Goal: Feedback & Contribution: Submit feedback/report problem

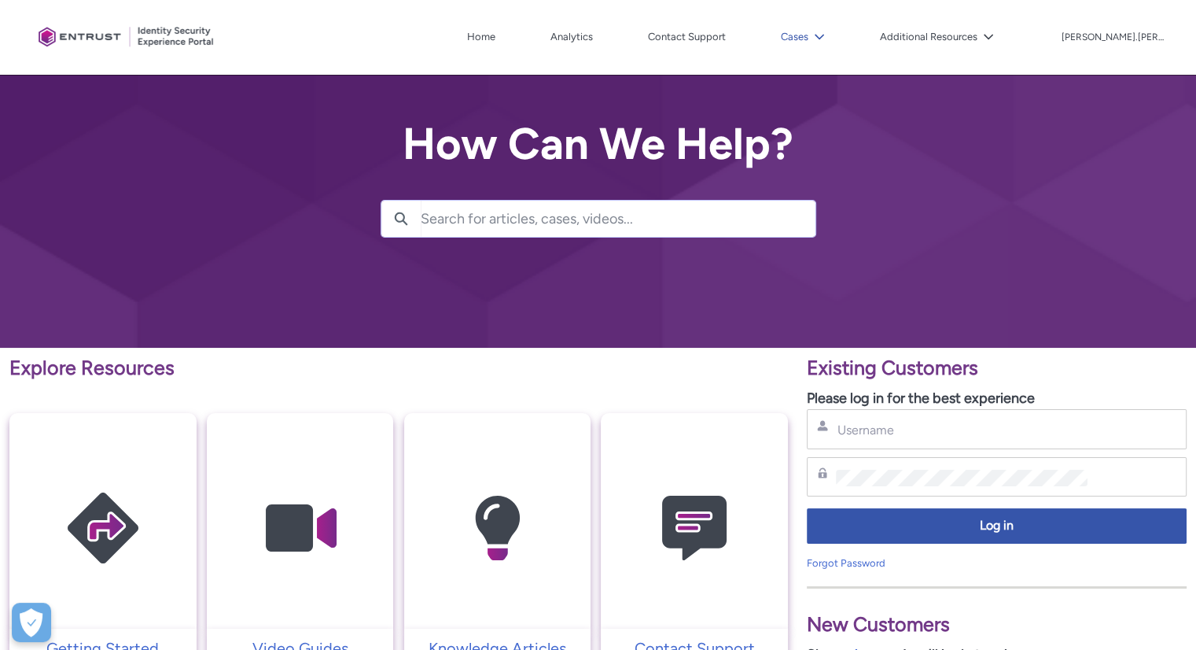
click at [829, 29] on button "Cases" at bounding box center [803, 37] width 52 height 24
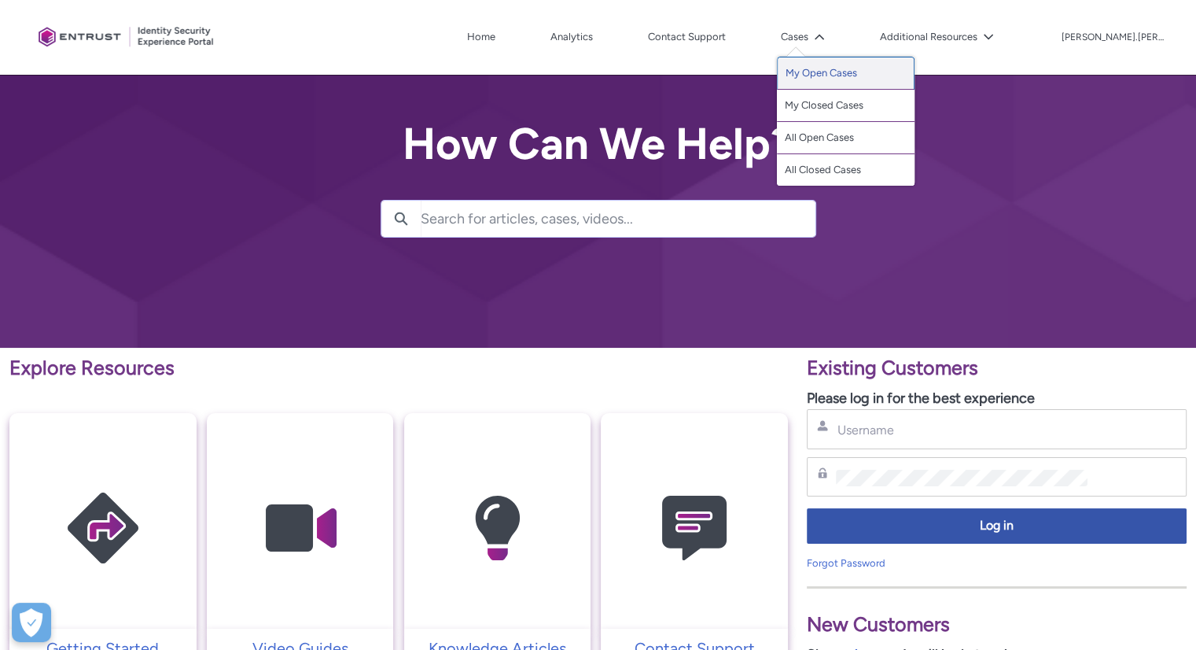
click at [886, 76] on link "My Open Cases" at bounding box center [846, 73] width 138 height 33
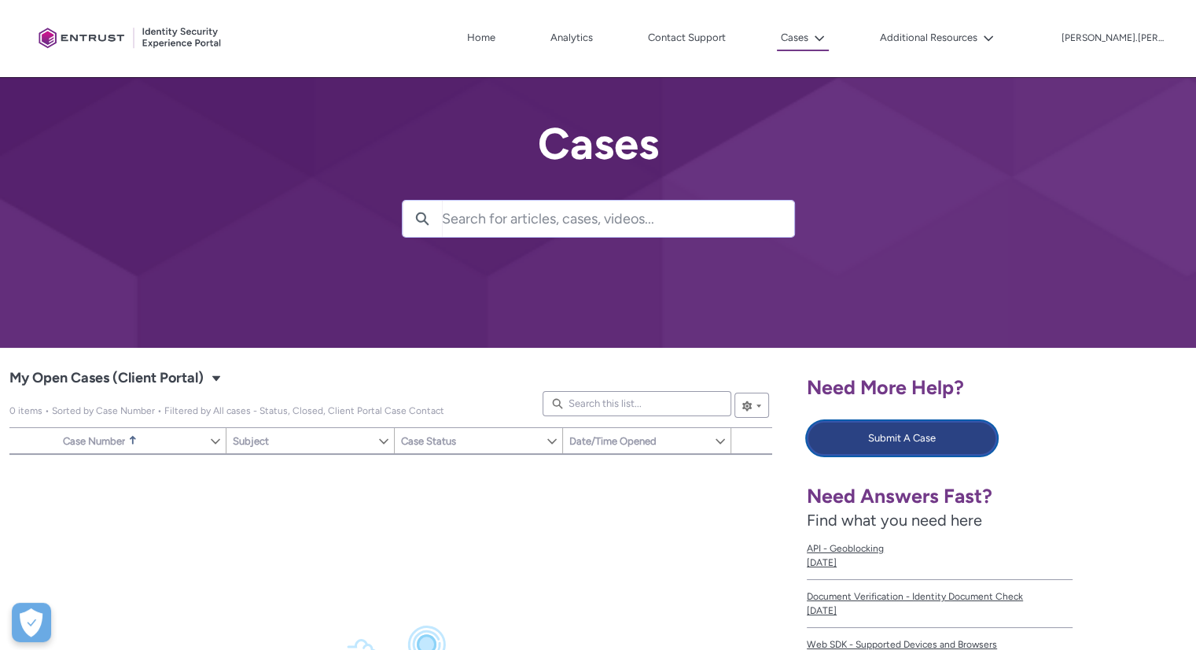
click at [927, 447] on button "Submit A Case" at bounding box center [902, 438] width 190 height 35
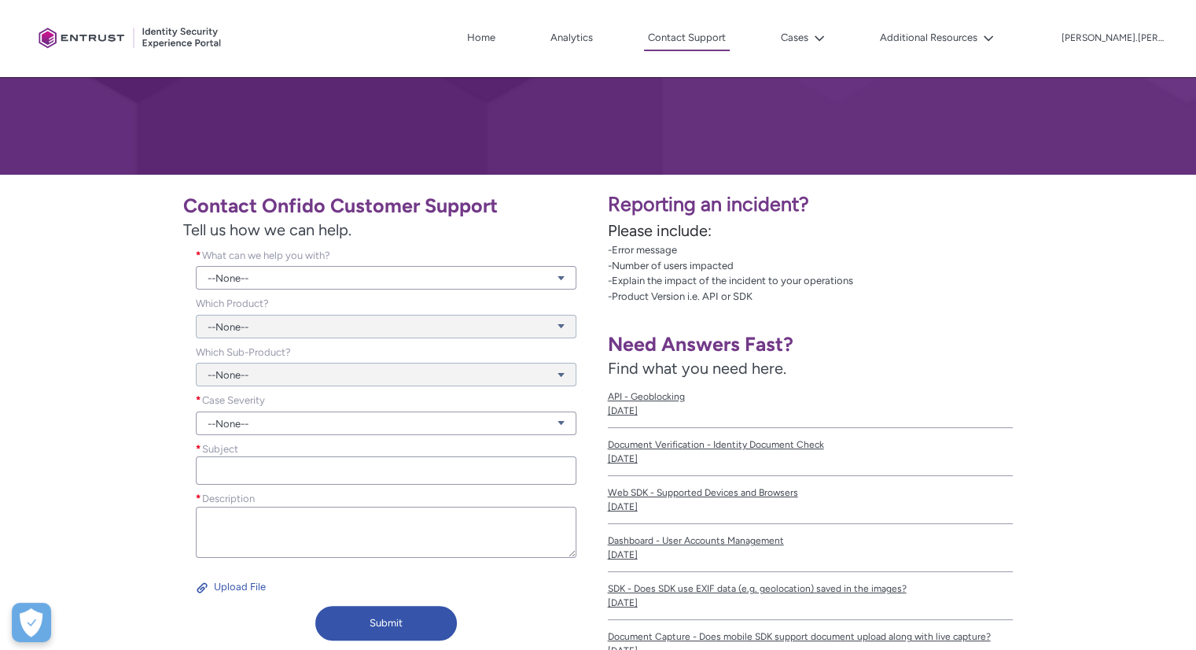
scroll to position [175, 0]
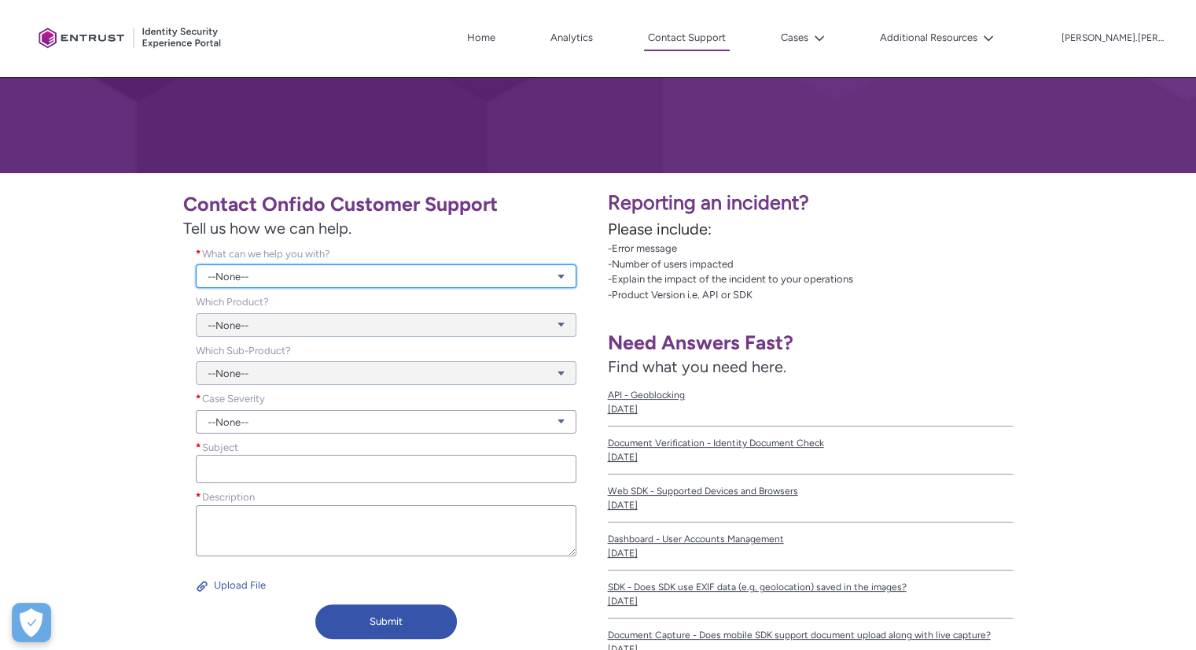
click at [472, 279] on link "--None--" at bounding box center [386, 276] width 381 height 24
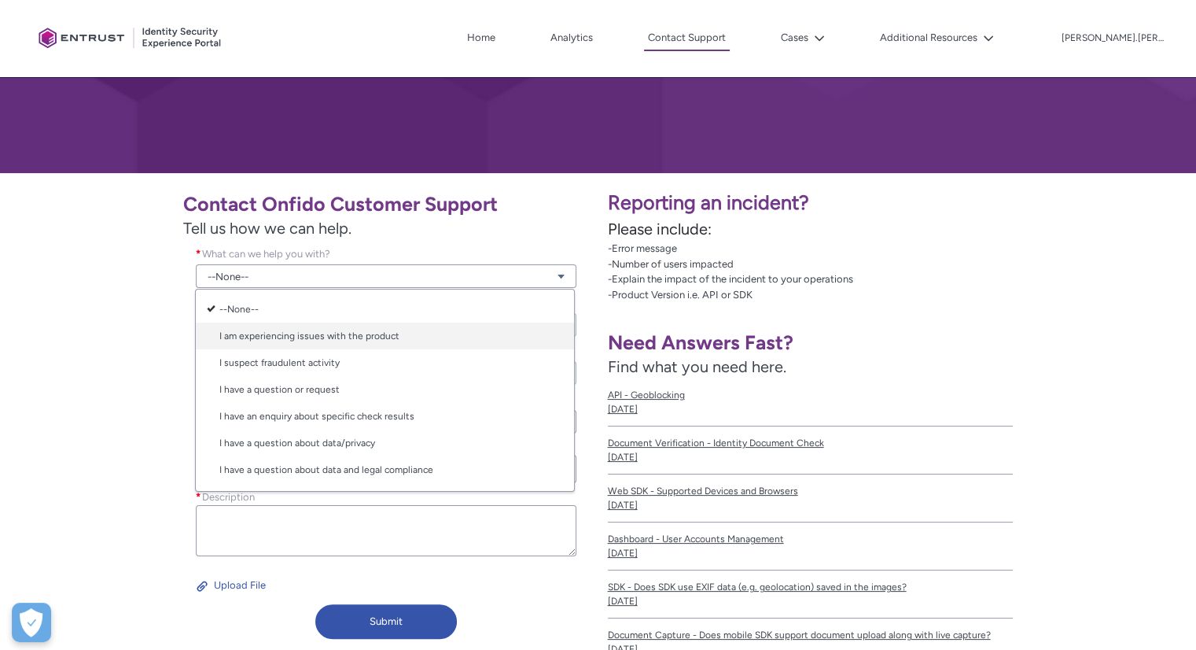
click at [398, 334] on link "I am experiencing issues with the product" at bounding box center [385, 336] width 378 height 27
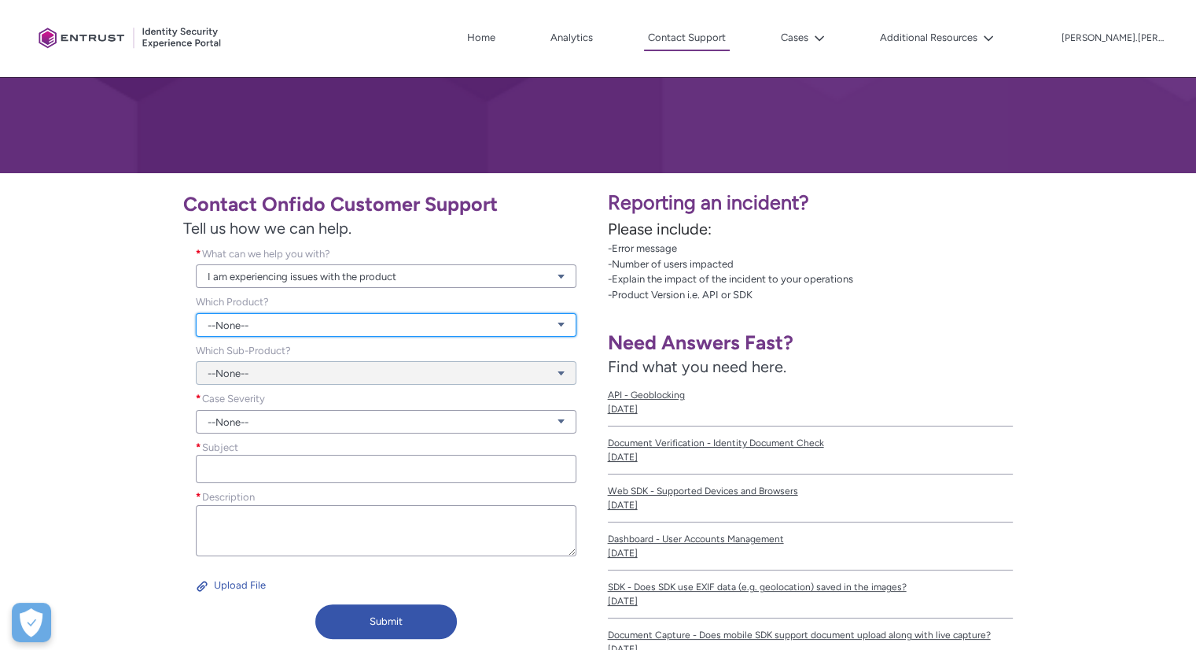
click at [437, 319] on link "--None--" at bounding box center [386, 325] width 381 height 24
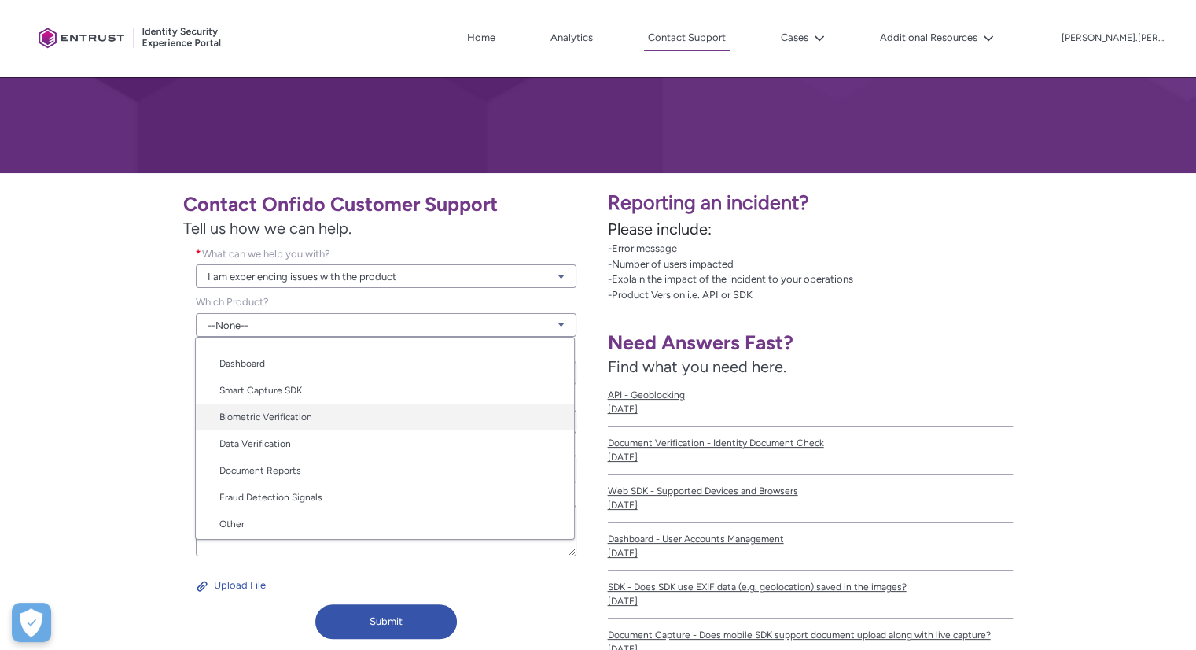
scroll to position [79, 0]
click at [349, 413] on link "Biometric Verification" at bounding box center [385, 412] width 378 height 27
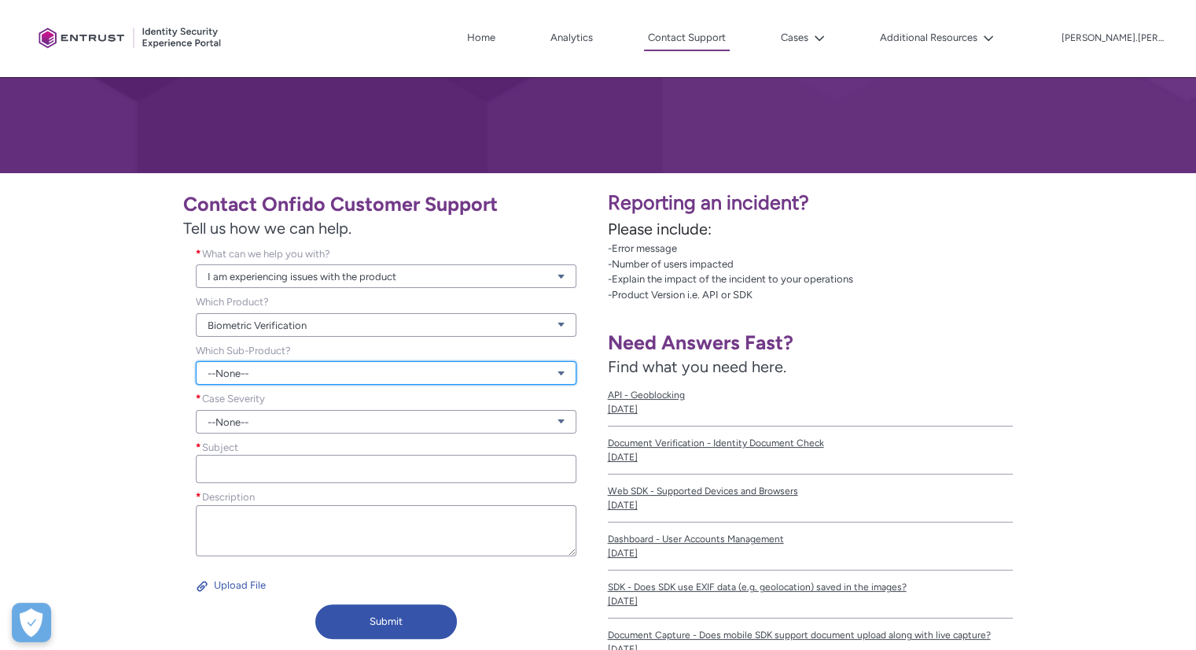
click at [334, 377] on link "--None--" at bounding box center [386, 373] width 381 height 24
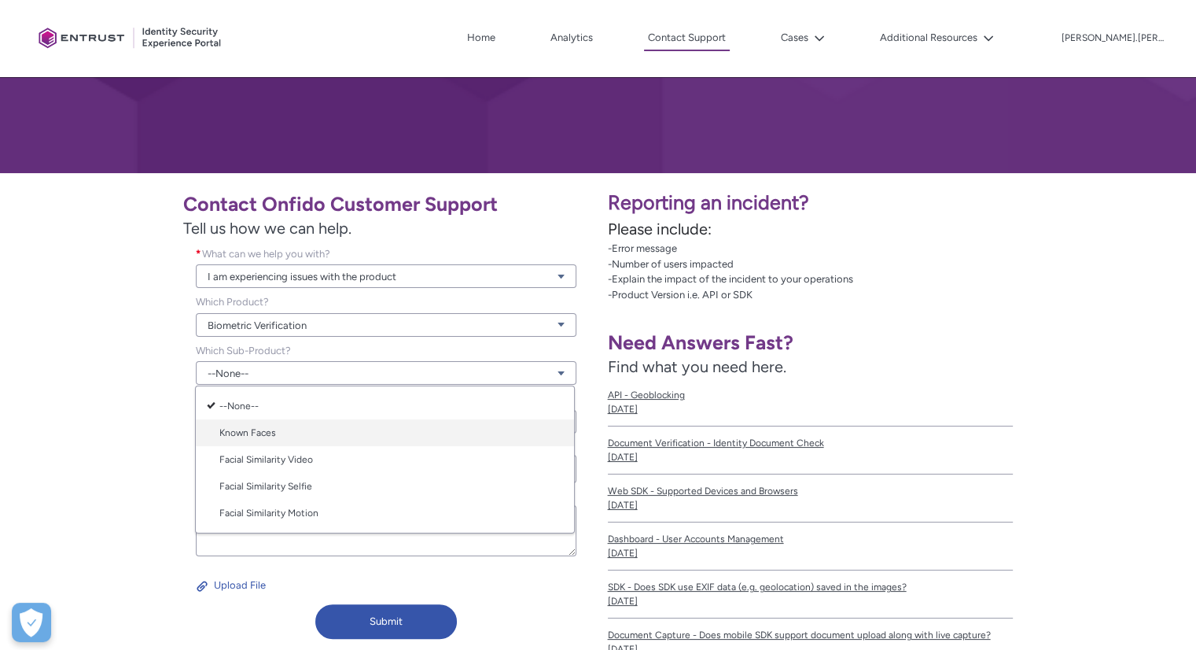
click at [258, 433] on link "Known Faces" at bounding box center [385, 432] width 378 height 27
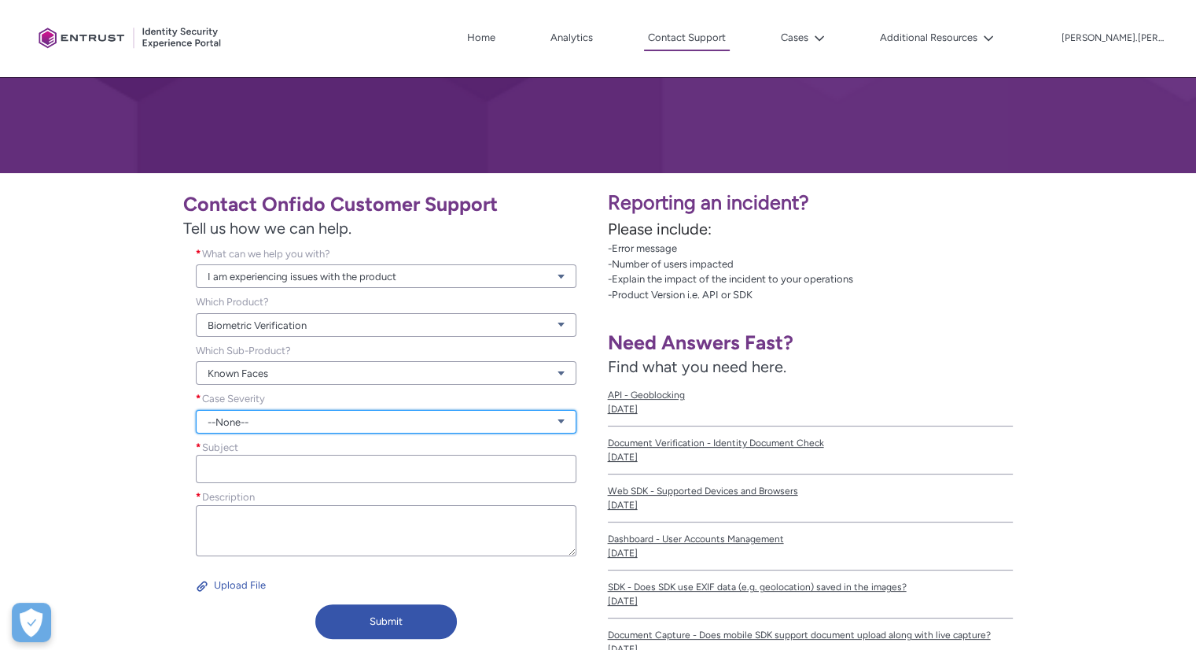
click at [368, 422] on link "--None--" at bounding box center [386, 422] width 381 height 24
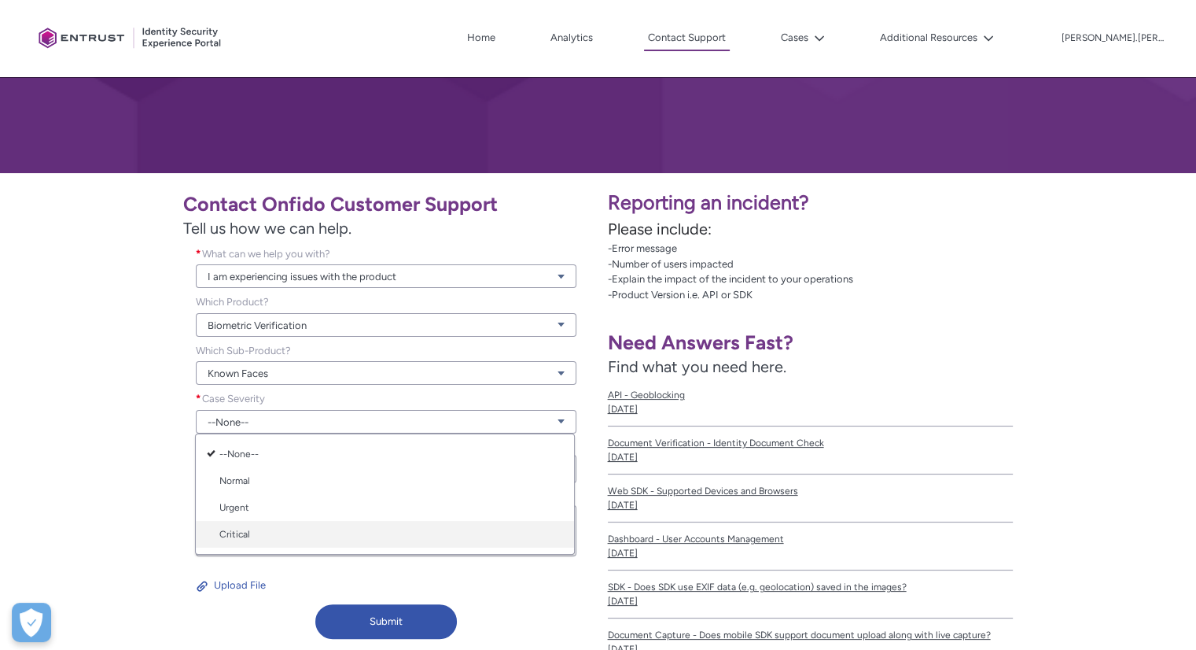
click at [281, 528] on link "Critical" at bounding box center [385, 534] width 378 height 27
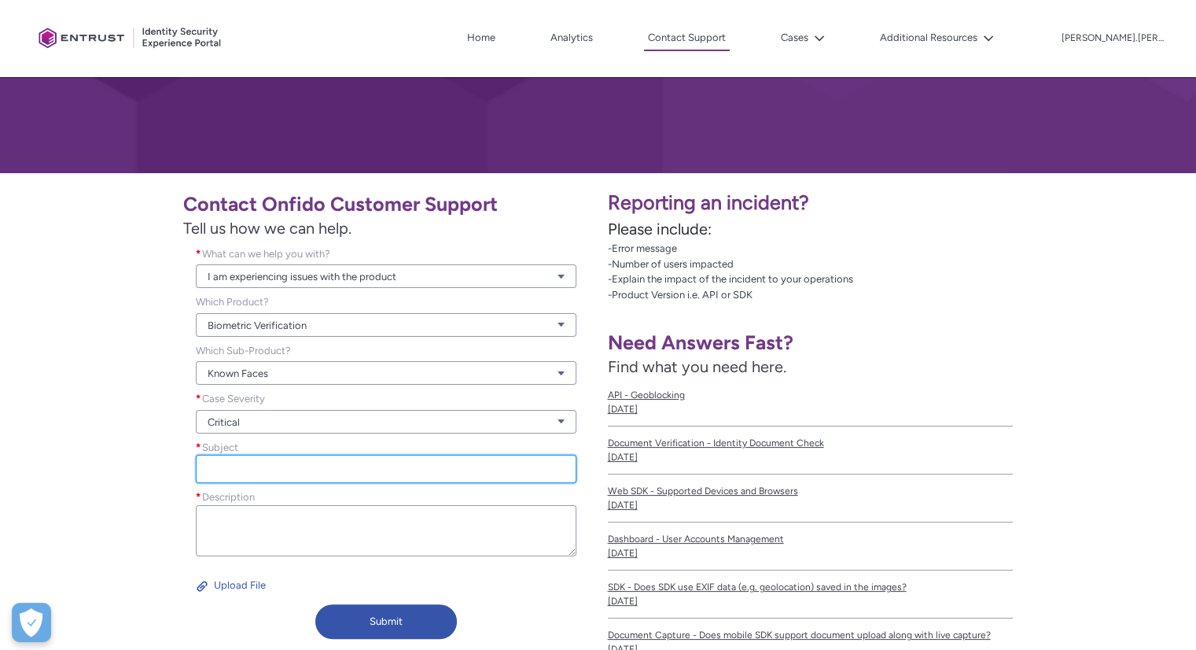
click at [335, 473] on input "Subject *" at bounding box center [386, 469] width 381 height 28
paste input "KYC verification"
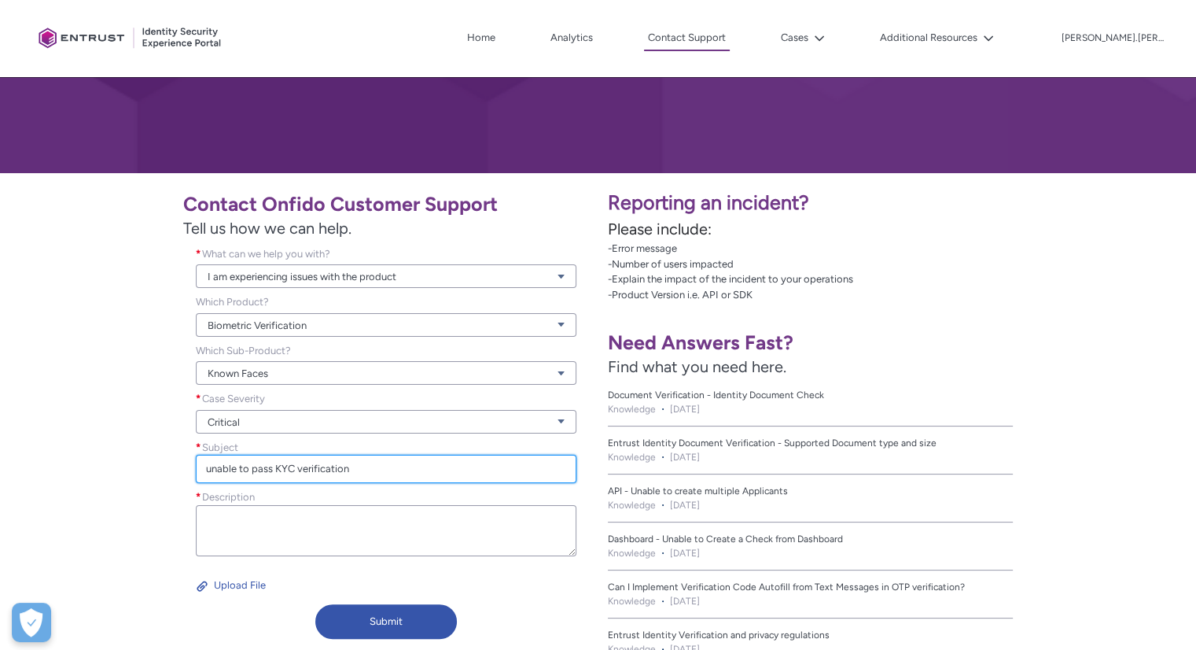
click at [357, 470] on input "unable to pass KYC verification" at bounding box center [386, 469] width 381 height 28
type input "Unable to pass KYC verification - White screen issue"
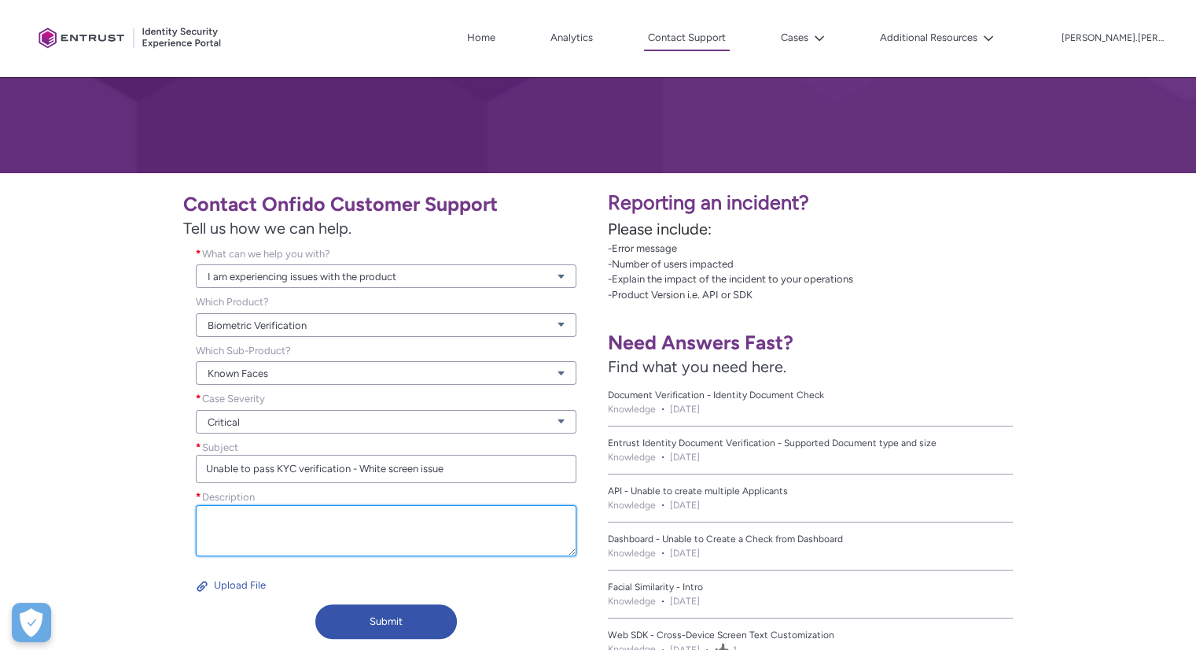
click at [323, 520] on textarea "Description *" at bounding box center [386, 530] width 381 height 51
click at [395, 518] on textarea "Description *" at bounding box center [386, 530] width 381 height 51
paste textarea "Clients attempting to pass KYC verification encountered an issue on the Onfido …"
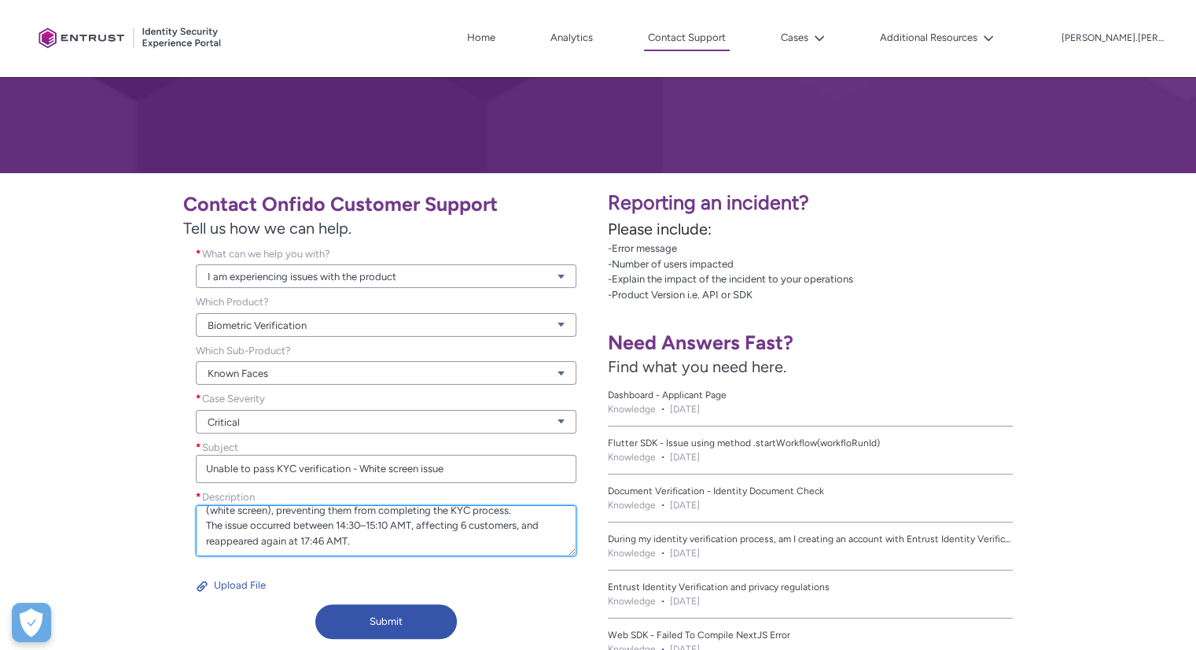
scroll to position [46, 0]
click at [406, 542] on textarea "Clients attempting to pass KYC verification encountered an issue on the Onfido …" at bounding box center [386, 530] width 381 height 51
click at [423, 537] on textarea "Clients attempting to pass KYC verification encountered an issue on the Onfido …" at bounding box center [386, 530] width 381 height 51
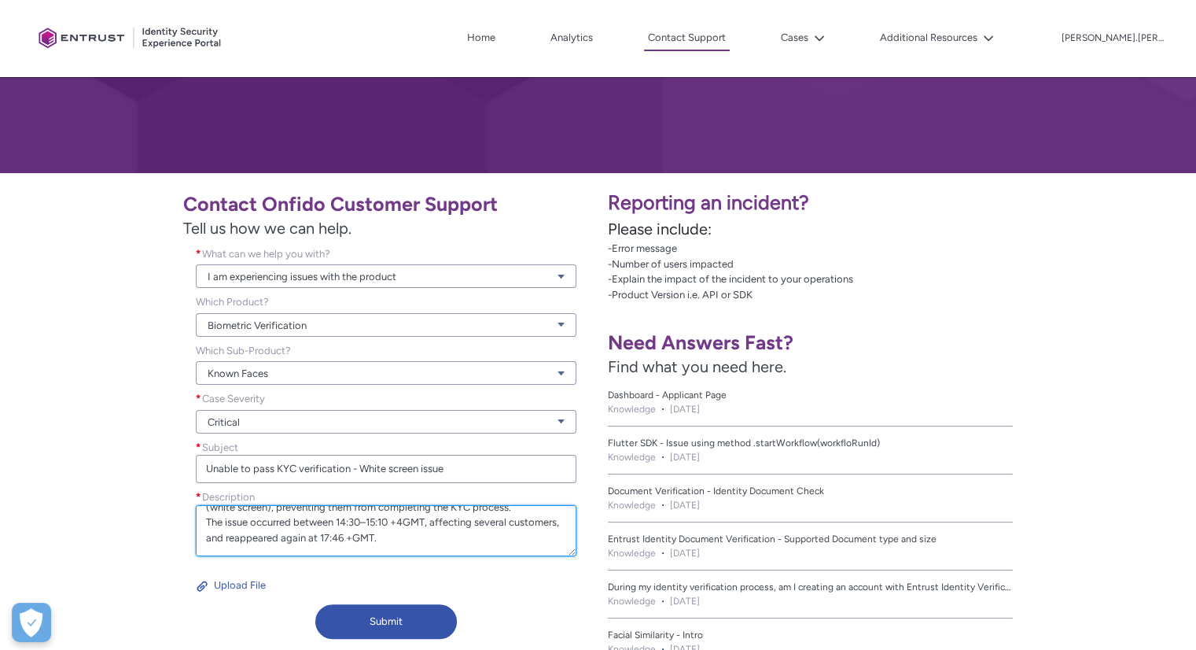
click at [440, 538] on textarea "Clients attempting to pass KYC verification encountered an issue on the Onfido …" at bounding box center [386, 530] width 381 height 51
paste textarea "However, during the same periods, we also observed cases where KYC verification…"
type textarea "Clients attempting to pass KYC verification encountered an issue on the Onfido …"
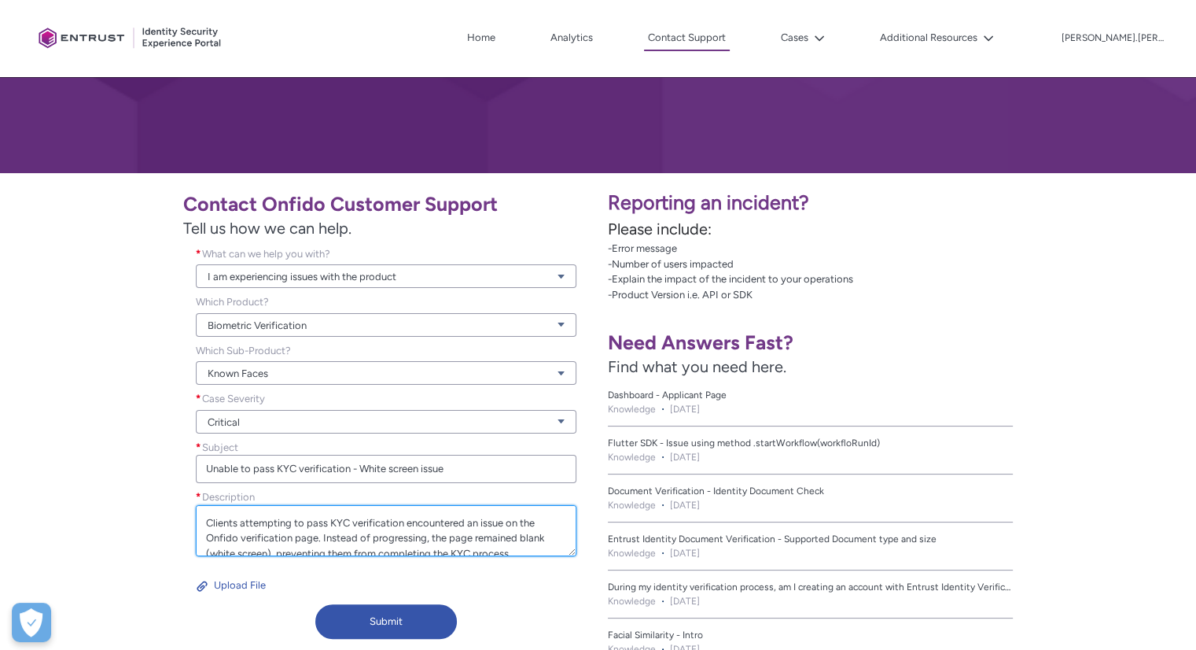
drag, startPoint x: 401, startPoint y: 548, endPoint x: 149, endPoint y: 474, distance: 262.6
click at [149, 474] on div "Contact Onfido Customer Support Tell us how we can help. What can we help you w…" at bounding box center [299, 413] width 580 height 463
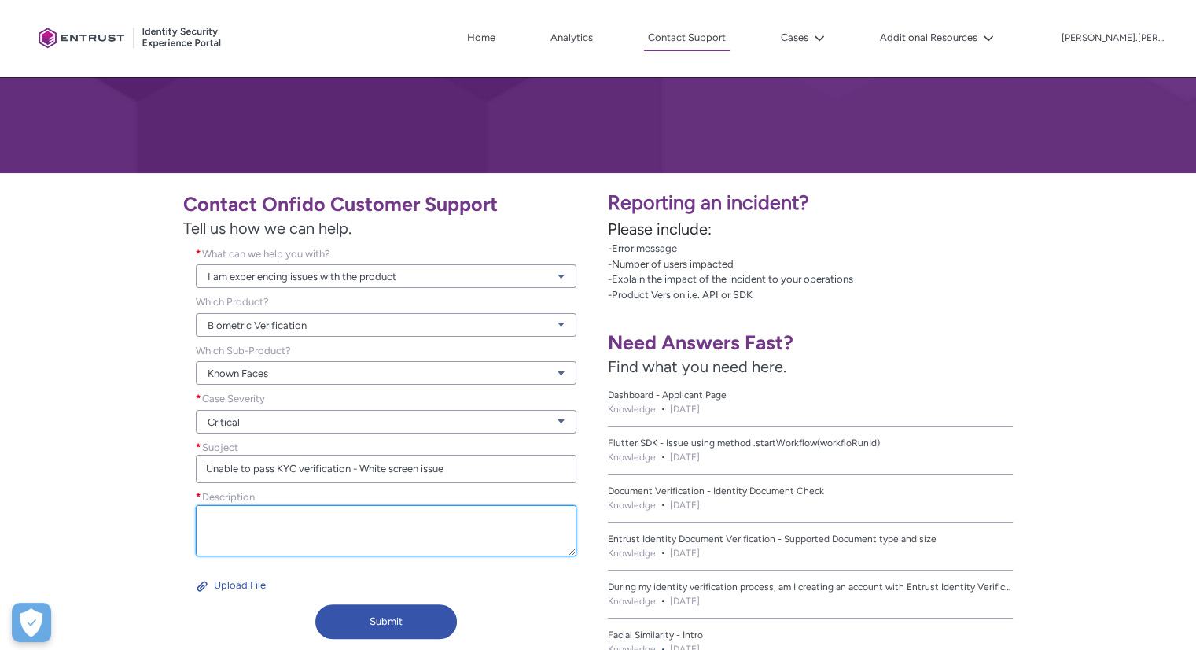
click at [278, 517] on textarea "Description *" at bounding box center [386, 530] width 381 height 51
click at [290, 521] on textarea "Description *" at bounding box center [386, 530] width 381 height 51
paste textarea "Clients attempting to complete KYC verification encountered an issue on the Onf…"
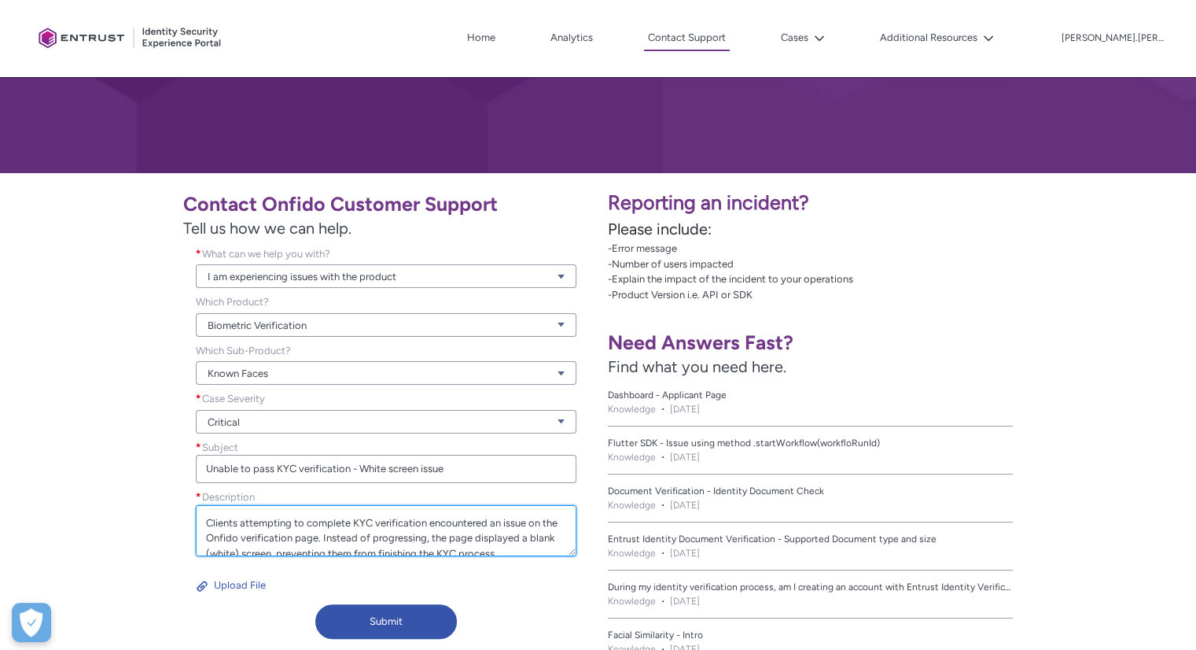
scroll to position [95, 0]
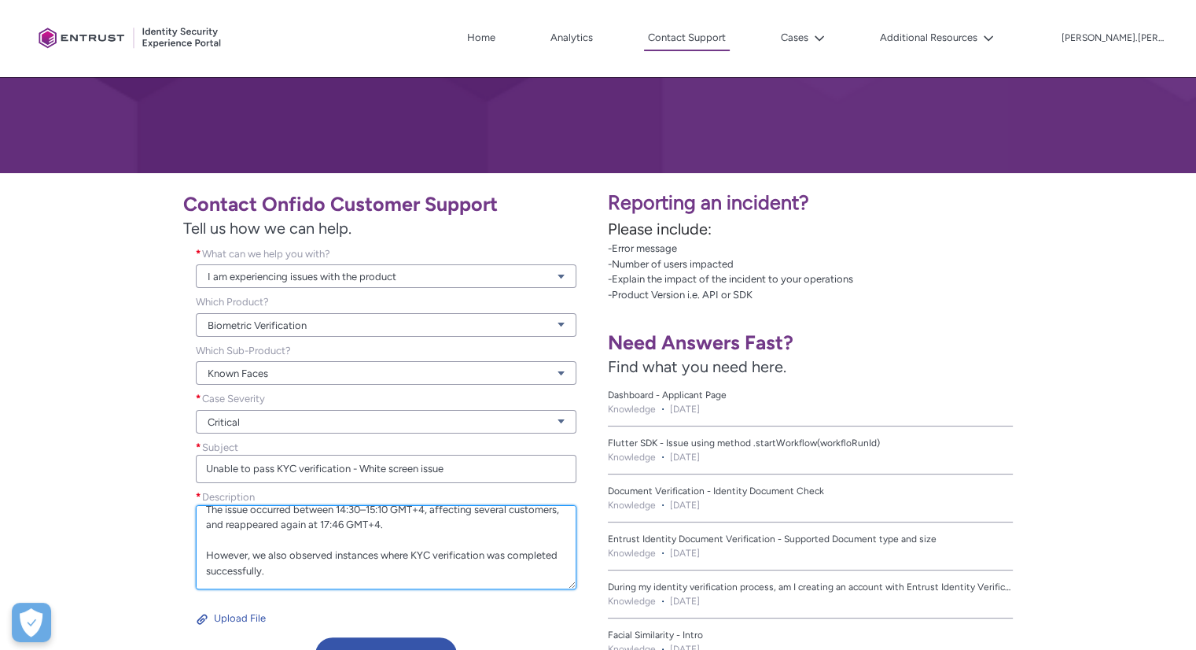
drag, startPoint x: 573, startPoint y: 553, endPoint x: 567, endPoint y: 586, distance: 33.5
click at [567, 586] on textarea "Clients attempting to complete KYC verification encountered an issue on the Onf…" at bounding box center [386, 547] width 381 height 84
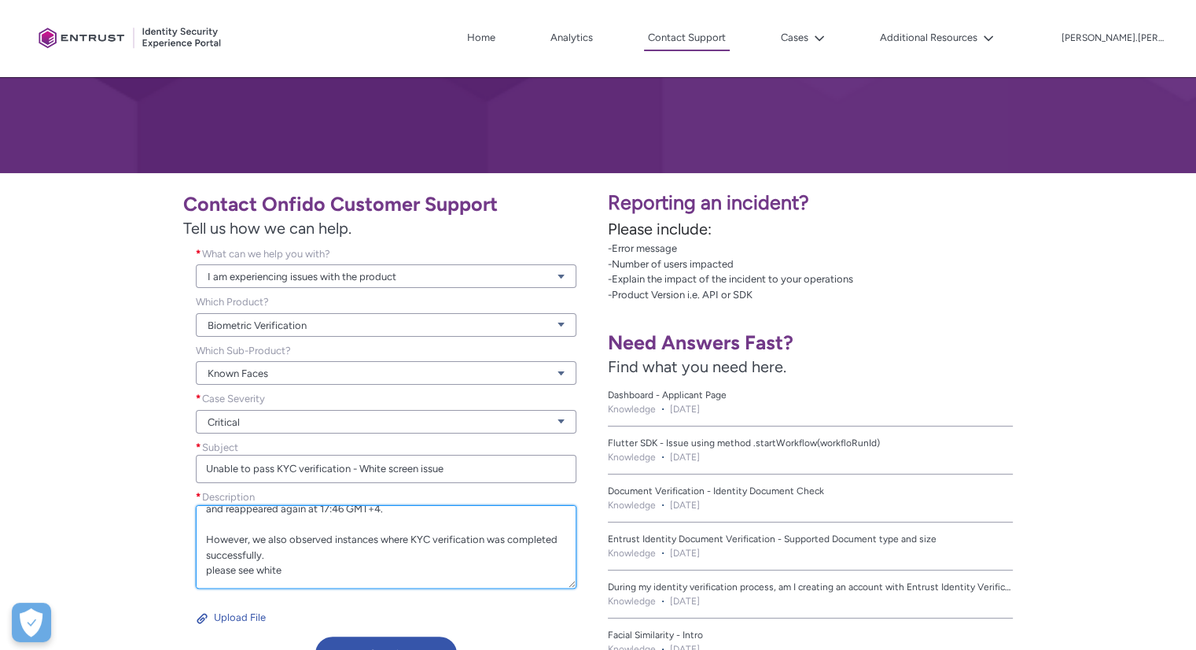
scroll to position [0, 0]
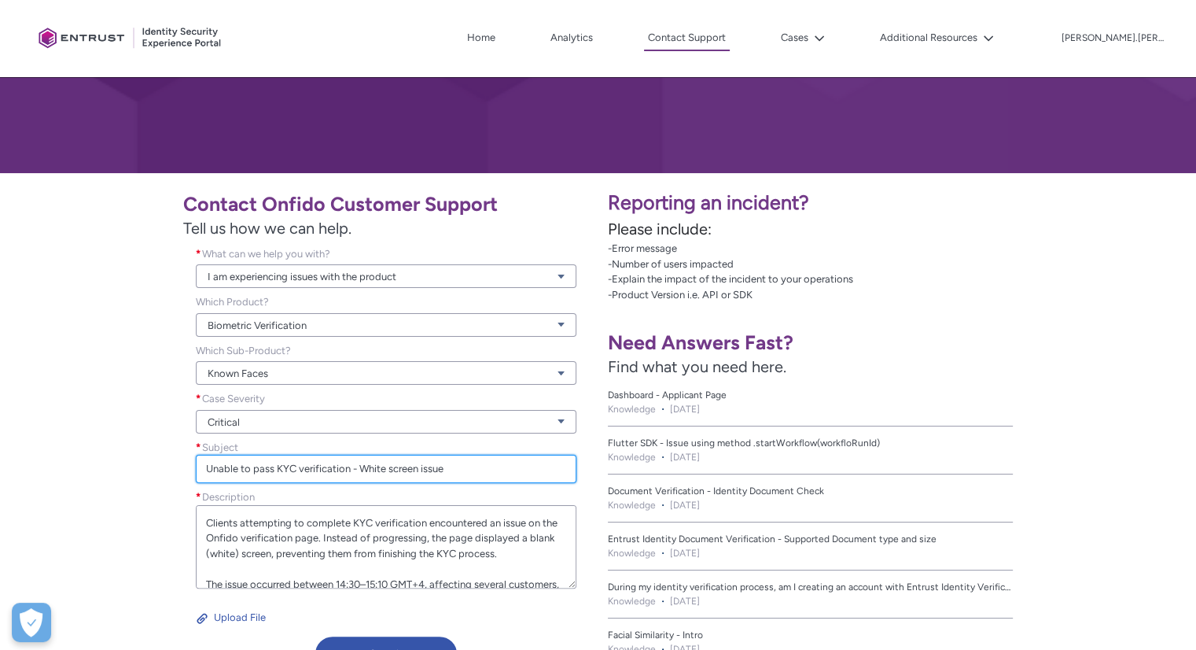
drag, startPoint x: 452, startPoint y: 471, endPoint x: 363, endPoint y: 469, distance: 88.9
click at [363, 469] on input "Unable to pass KYC verification - White screen issue" at bounding box center [386, 469] width 381 height 28
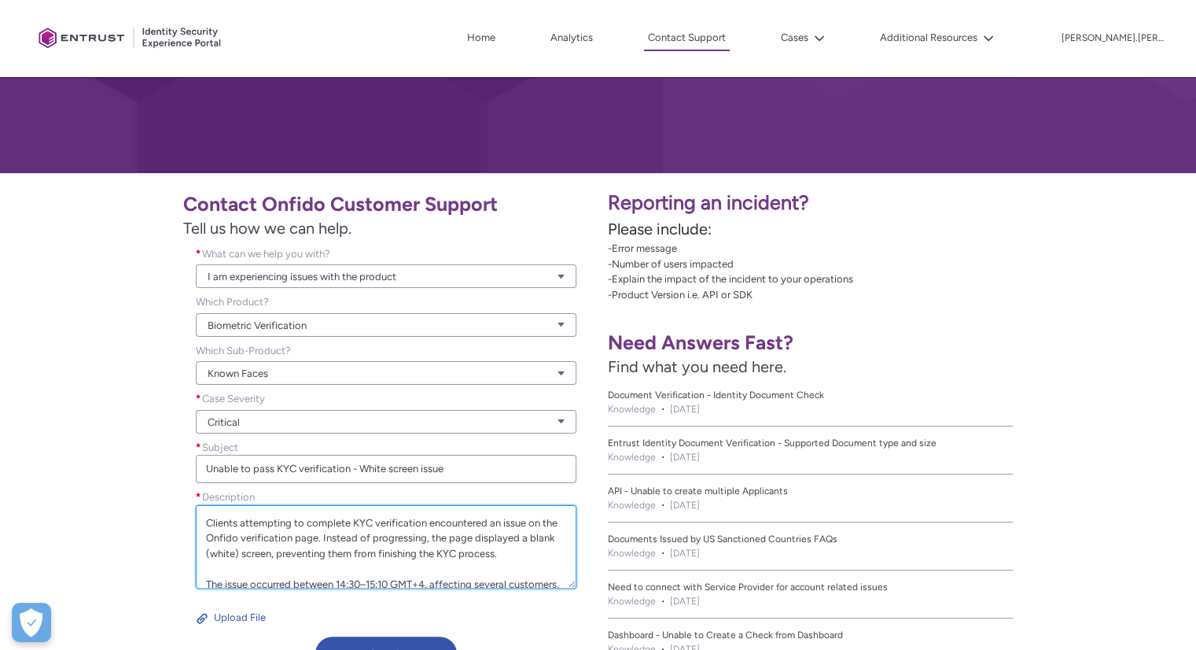
scroll to position [120, 0]
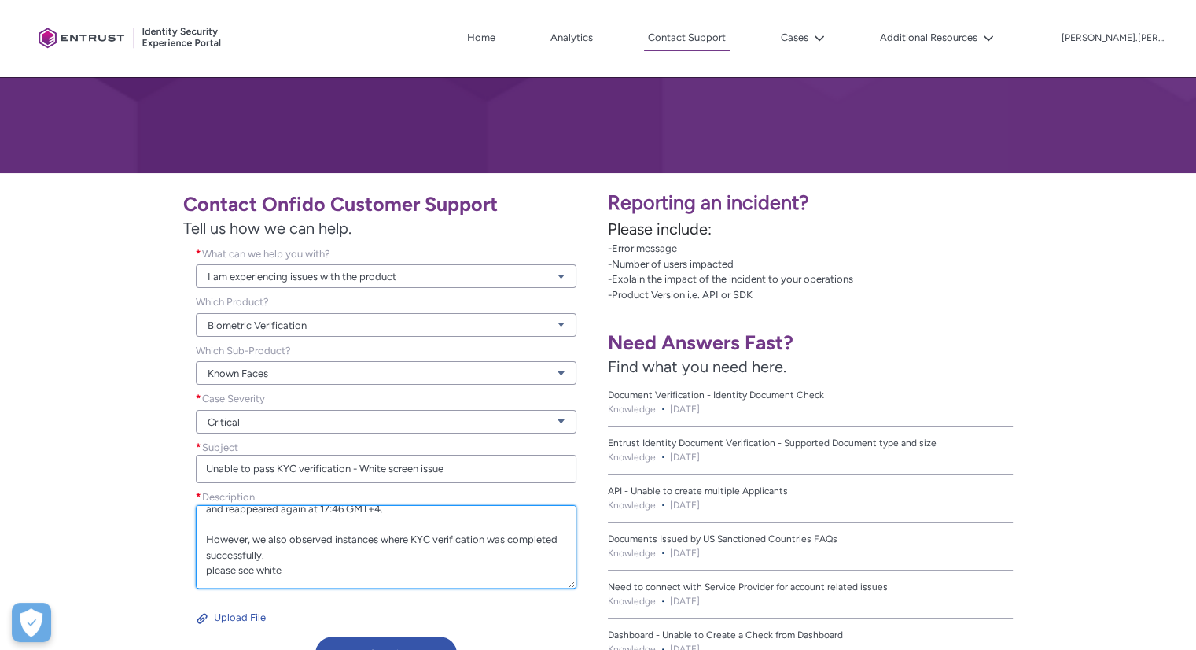
click at [274, 543] on textarea "Clients attempting to complete KYC verification encountered an issue on the Onf…" at bounding box center [386, 546] width 381 height 83
paste textarea "White screen issu"
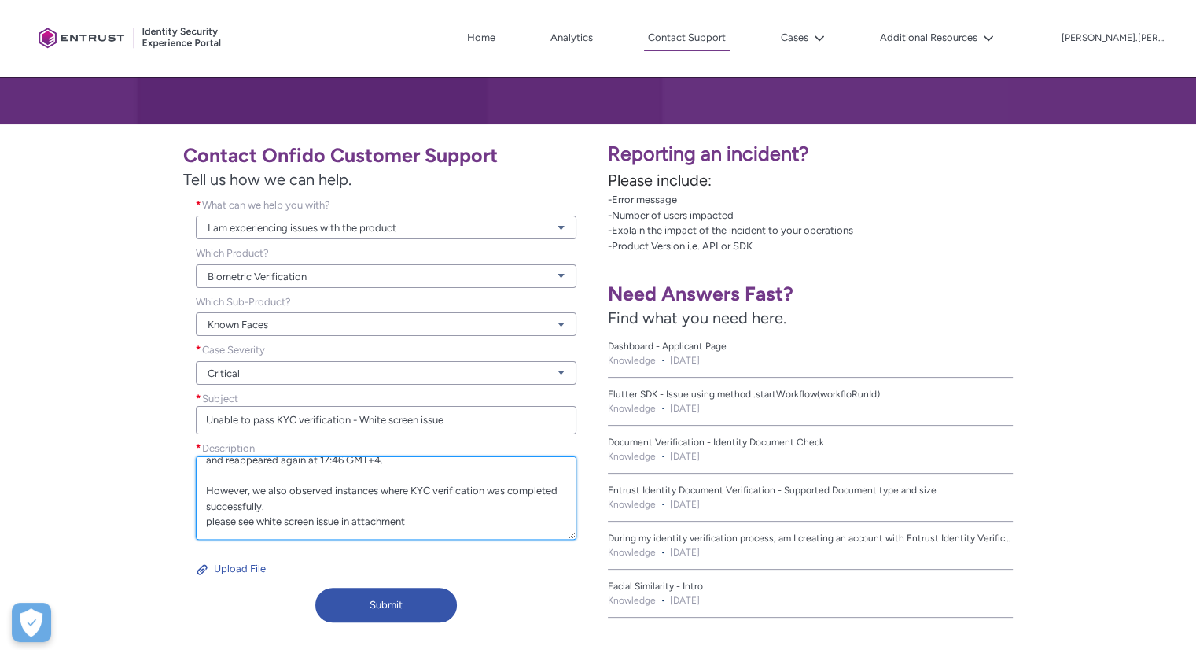
scroll to position [241, 0]
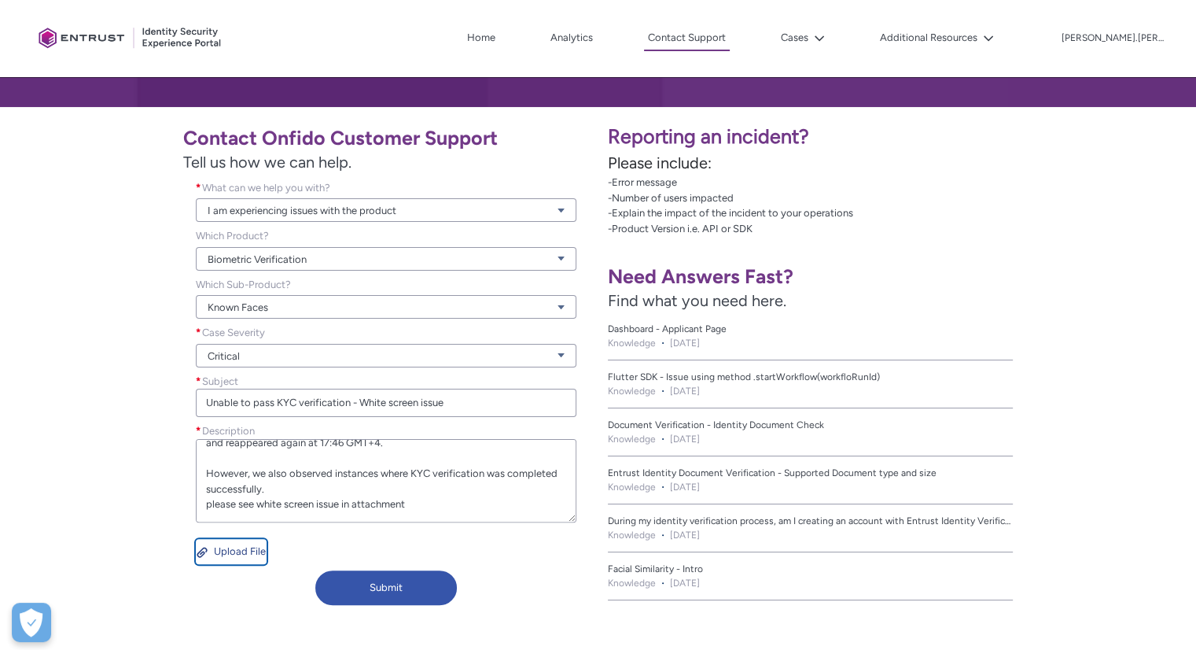
type textarea "Clients attempting to complete KYC verification encountered an issue on the Onf…"
click at [256, 552] on button "Upload File" at bounding box center [231, 551] width 71 height 25
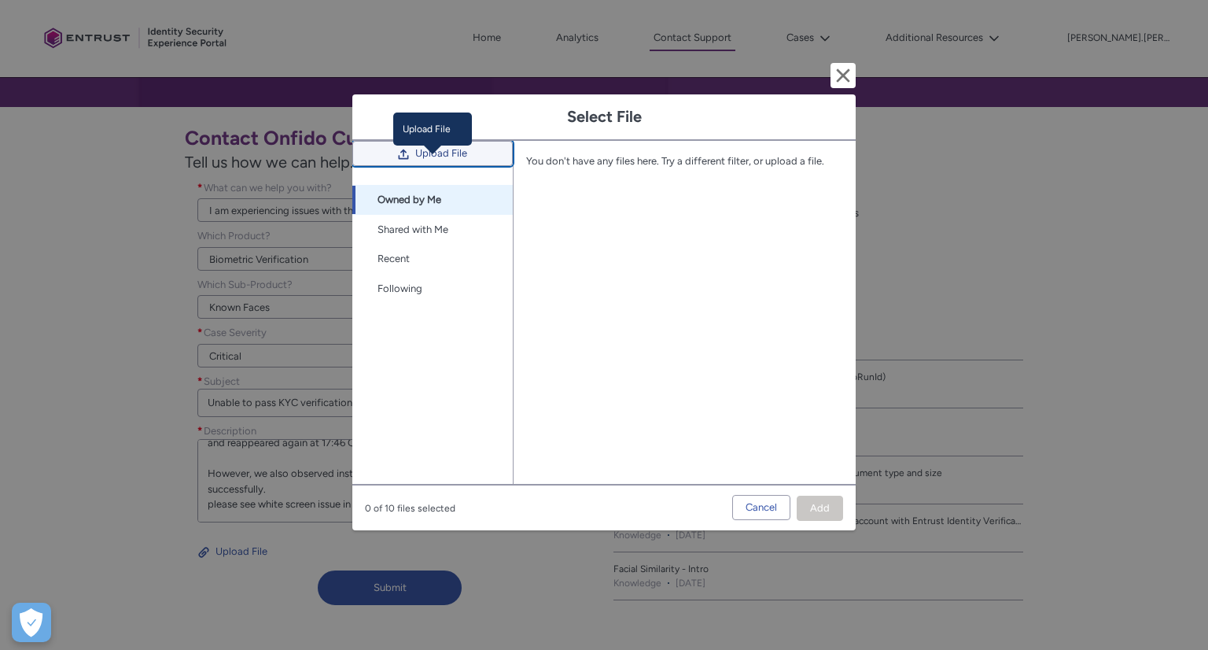
click at [427, 165] on span "Upload File" at bounding box center [441, 154] width 52 height 24
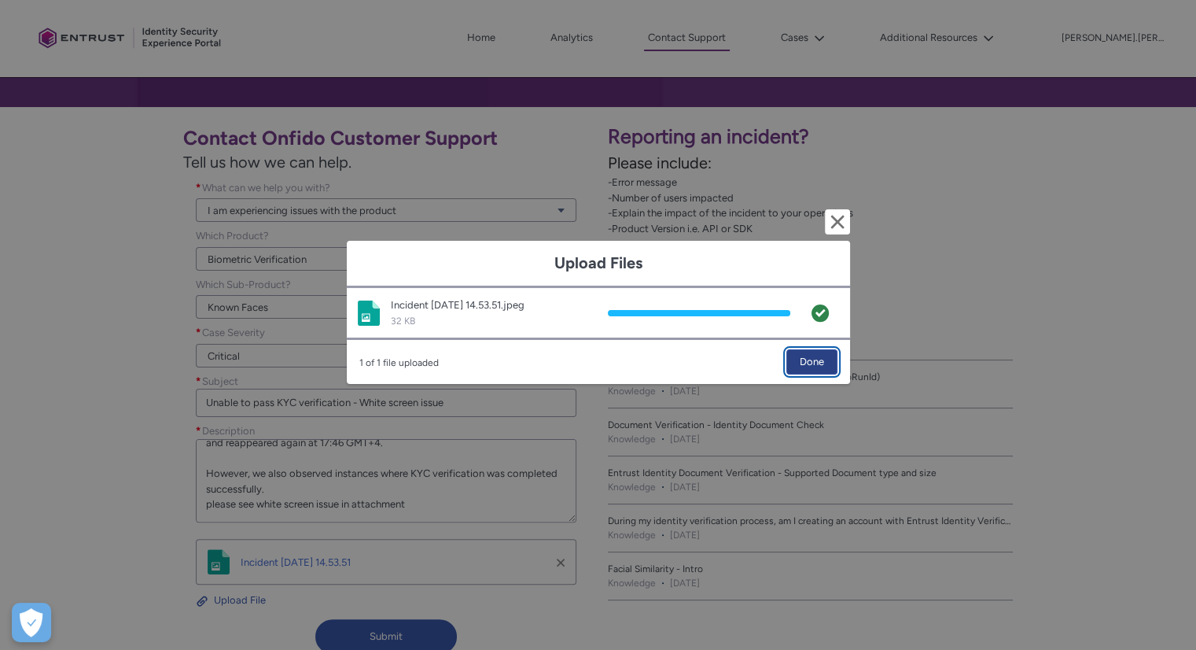
click at [787, 363] on button "Done" at bounding box center [812, 361] width 51 height 25
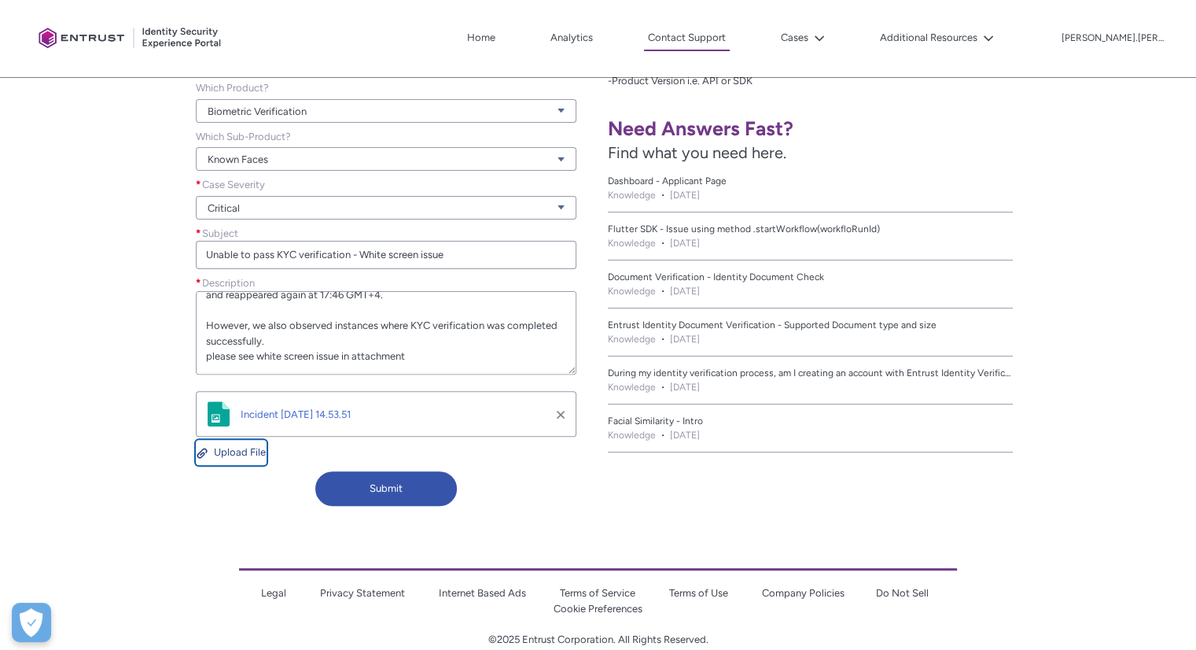
scroll to position [386, 0]
click at [365, 492] on button "Submit" at bounding box center [386, 491] width 142 height 35
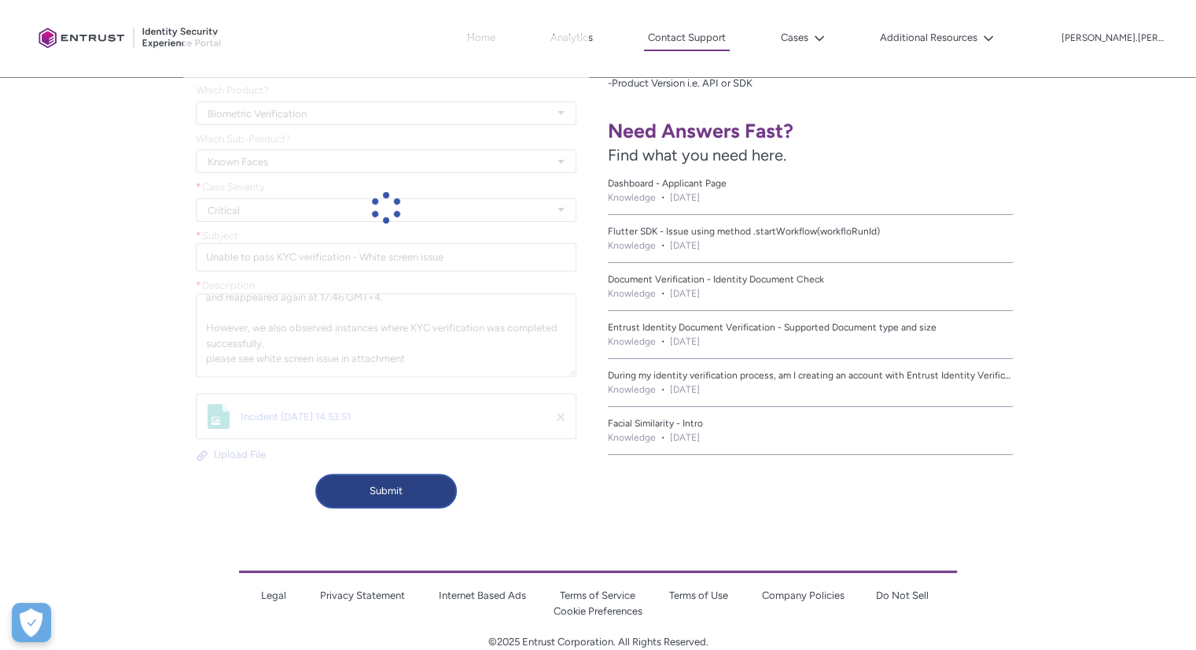
scroll to position [356, 0]
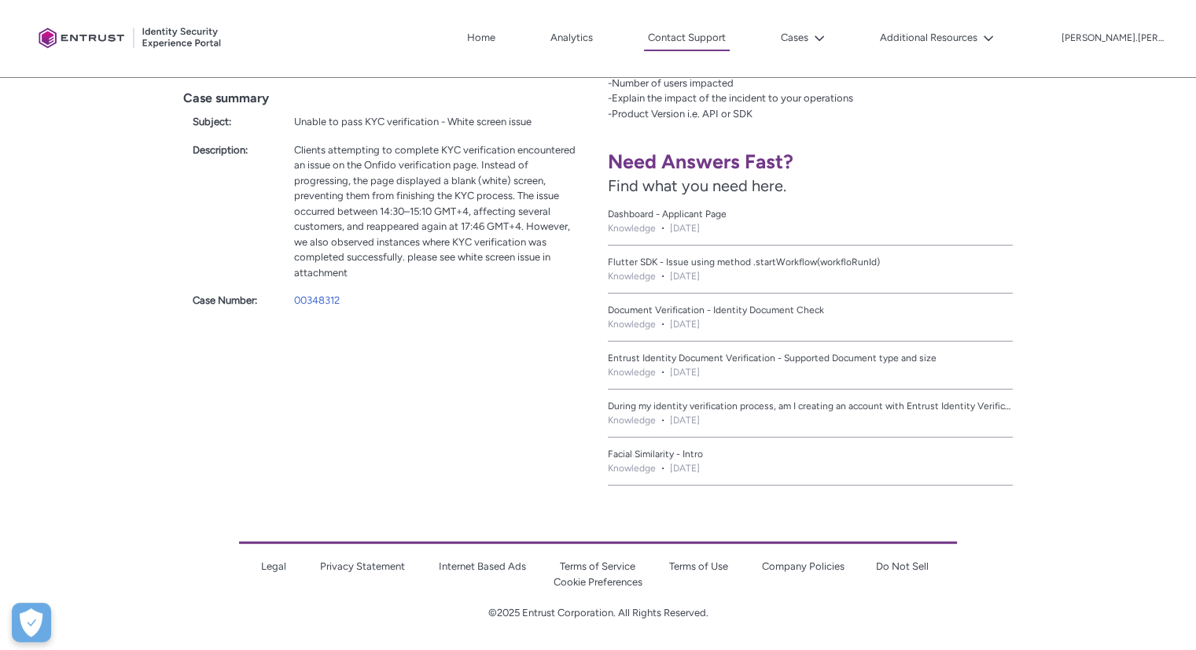
click at [494, 435] on div "Your case was created. We’ll get back to you soon. Case summary Subject: Unable…" at bounding box center [299, 243] width 599 height 503
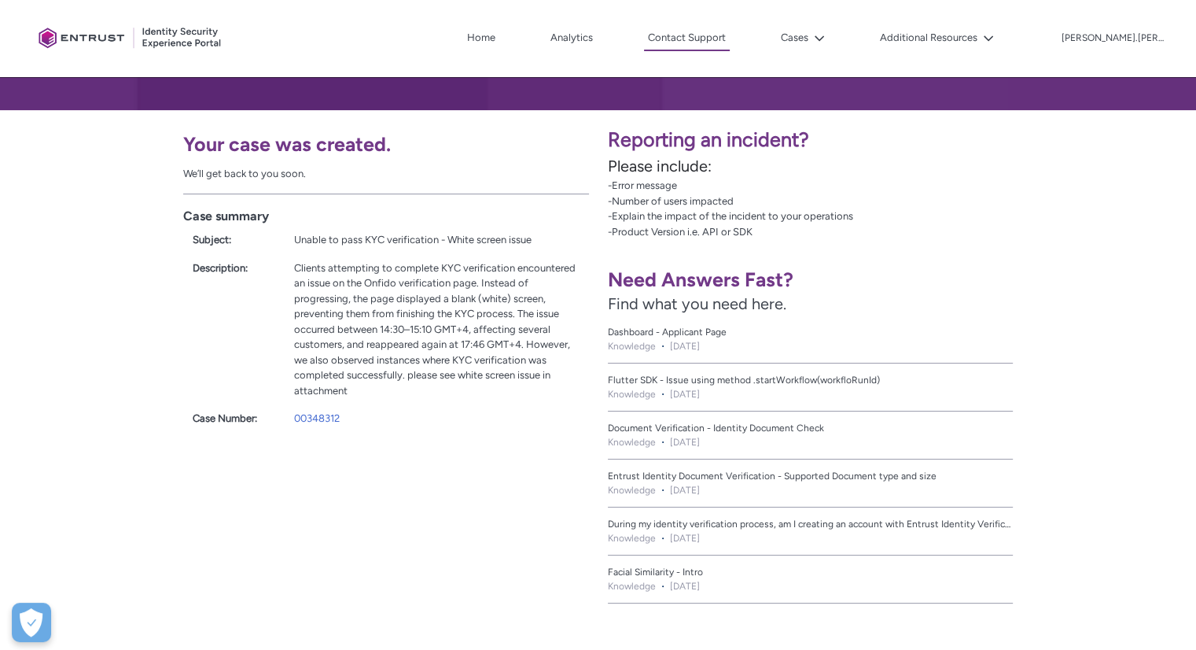
scroll to position [237, 0]
click at [1154, 162] on p "Please include:" at bounding box center [898, 167] width 580 height 24
click at [321, 413] on link "00348312" at bounding box center [317, 419] width 46 height 12
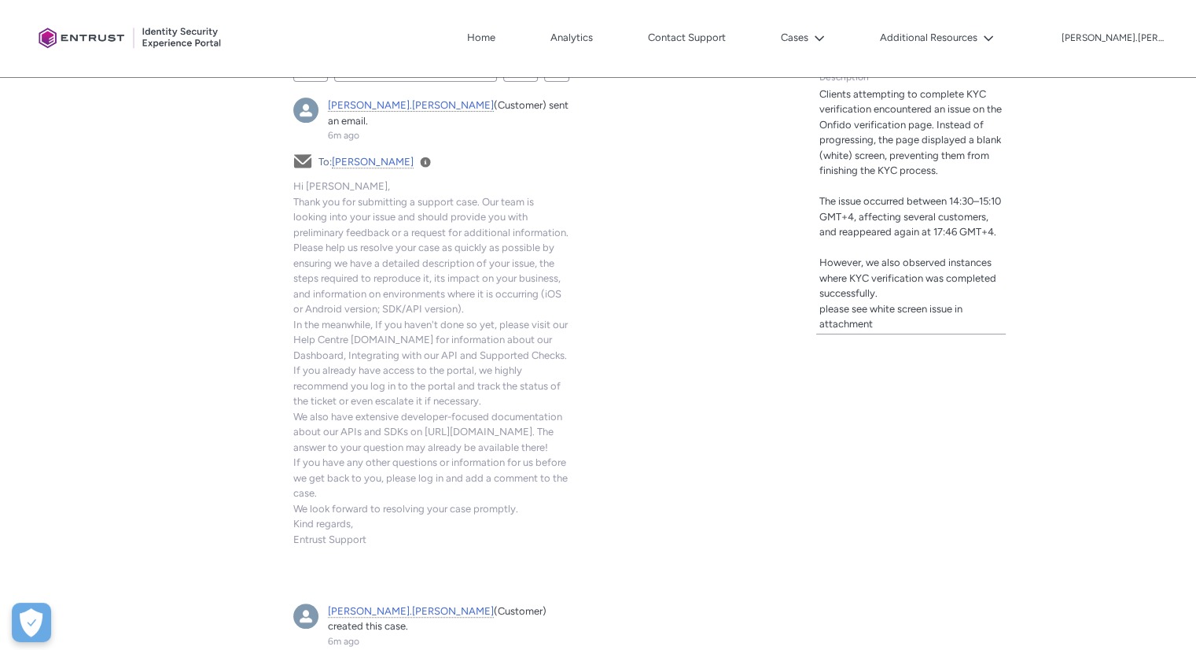
scroll to position [595, 0]
